Goal: Task Accomplishment & Management: Manage account settings

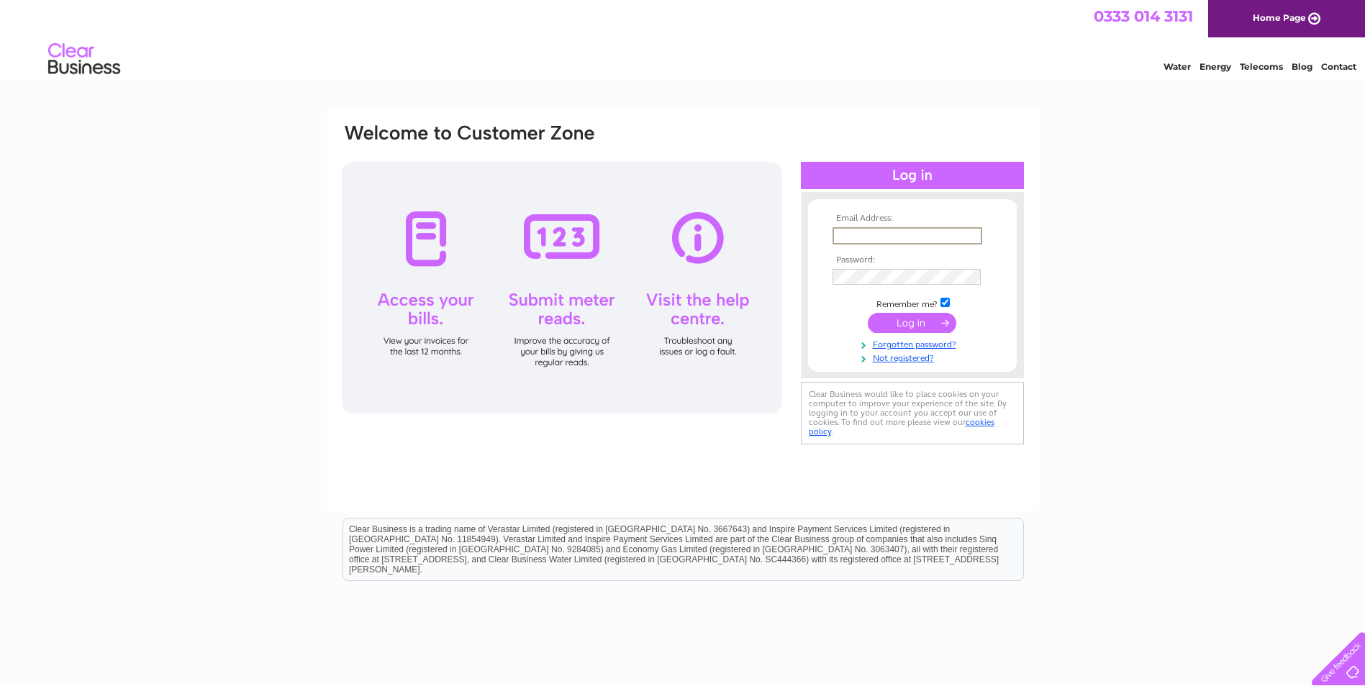
click at [917, 235] on input "text" at bounding box center [907, 235] width 150 height 17
type input "[PERSON_NAME][EMAIL_ADDRESS][DOMAIN_NAME]"
click at [868, 313] on input "submit" at bounding box center [912, 323] width 88 height 20
click at [889, 324] on input "submit" at bounding box center [912, 323] width 88 height 20
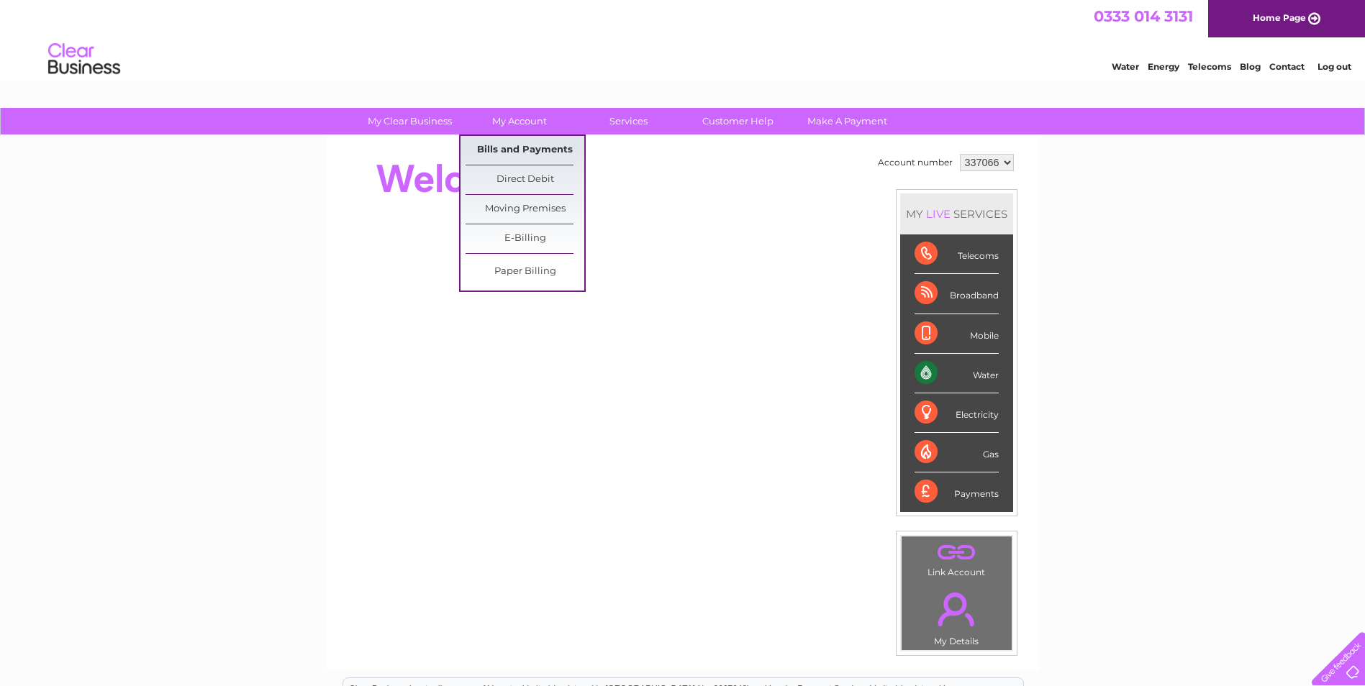
click at [524, 145] on link "Bills and Payments" at bounding box center [524, 150] width 119 height 29
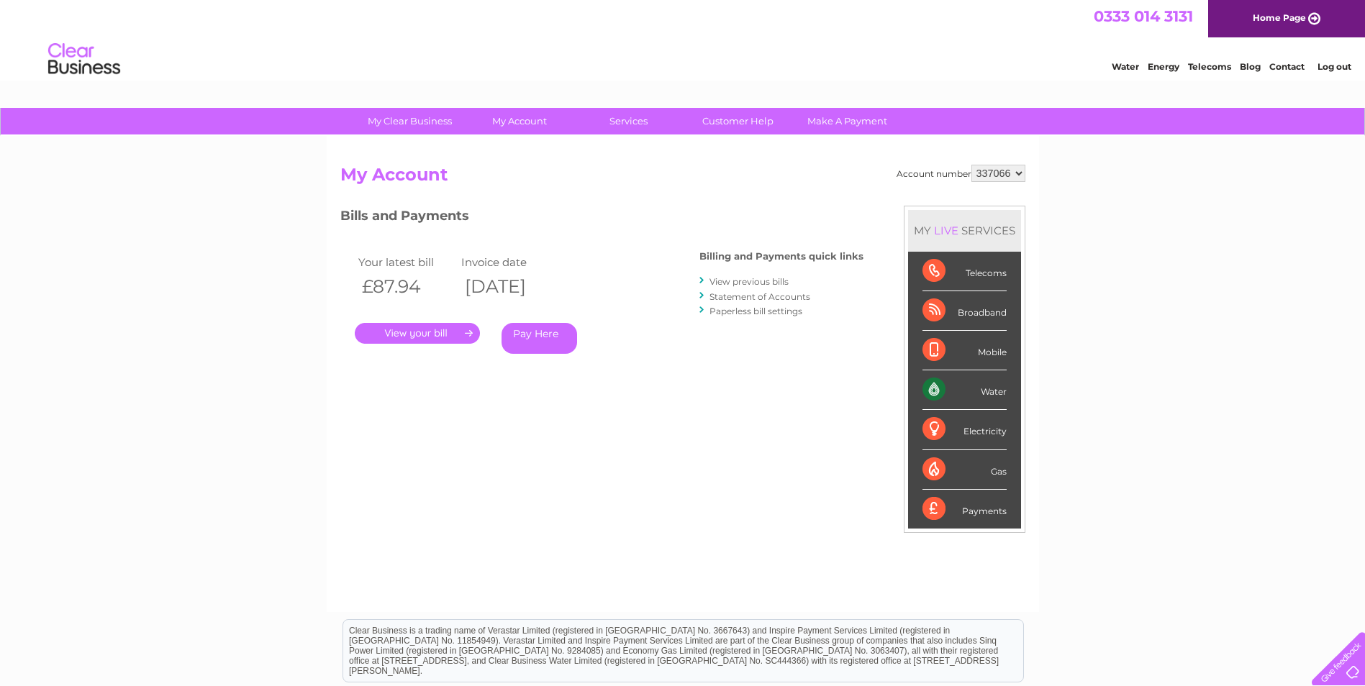
click at [426, 331] on link "." at bounding box center [417, 333] width 125 height 21
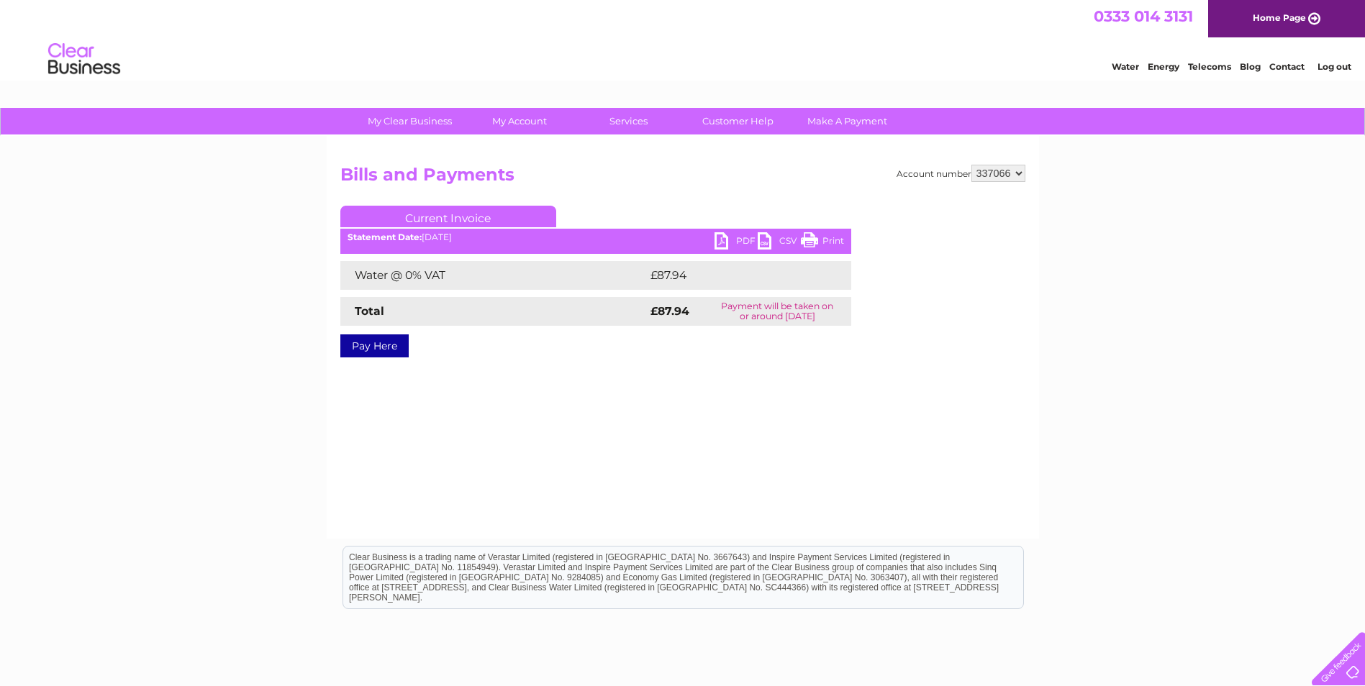
click at [720, 240] on link "PDF" at bounding box center [735, 242] width 43 height 21
